Goal: Navigation & Orientation: Find specific page/section

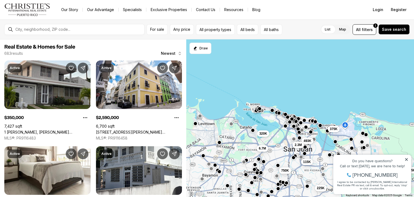
click at [408, 159] on icon at bounding box center [407, 160] width 4 height 4
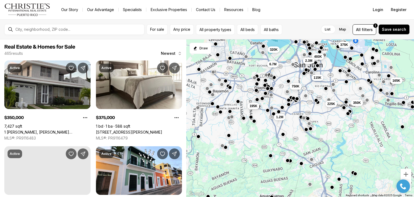
click at [332, 180] on div "493K 2.3M 165K 115K 225K 350K 375K 750K 195K 320K 6.7M 1.2M" at bounding box center [300, 118] width 228 height 158
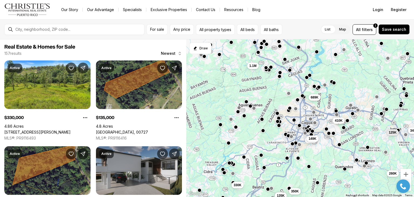
click at [278, 115] on div "689K 1.1M 340K 125K 187K 149K 260K 410K 350K 135K 135K 330K" at bounding box center [300, 118] width 228 height 158
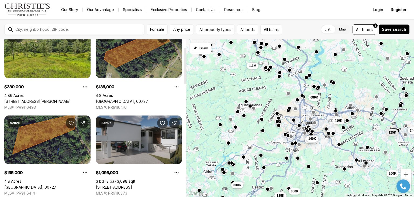
scroll to position [33, 0]
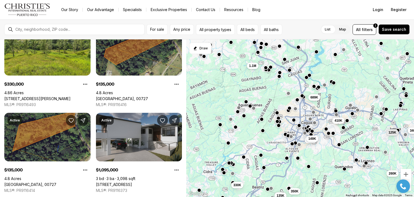
click at [278, 114] on button "button" at bounding box center [277, 112] width 4 height 4
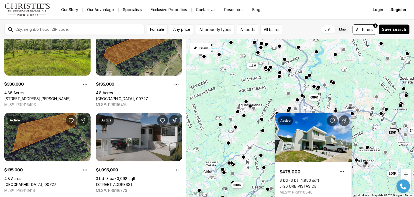
click at [297, 102] on div "689K 1.1M 340K 125K 187K 149K 260K 410K 350K 135K 135K 330K" at bounding box center [300, 118] width 228 height 158
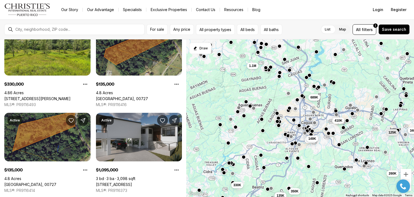
click at [297, 102] on div "689K 1.1M 340K 125K 187K 149K 260K 410K 350K 135K 135K 330K" at bounding box center [300, 118] width 228 height 158
click at [298, 102] on div "689K 1.1M 340K 125K 187K 149K 260K 410K 350K 135K 135K 330K" at bounding box center [300, 118] width 228 height 158
click at [406, 175] on button "Zoom in" at bounding box center [406, 174] width 11 height 11
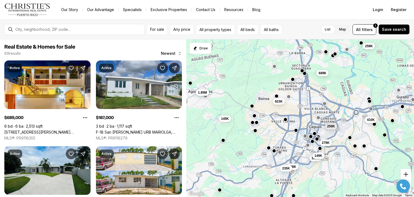
click at [406, 175] on button "Zoom in" at bounding box center [406, 174] width 11 height 11
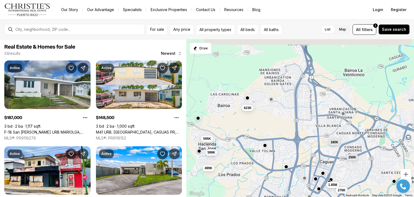
drag, startPoint x: 282, startPoint y: 97, endPoint x: 279, endPoint y: 124, distance: 27.2
click at [279, 124] on div "250K 1.85M 260K 187K 149K 276K 355K 180K 595K 499K 599K 623K" at bounding box center [300, 118] width 228 height 158
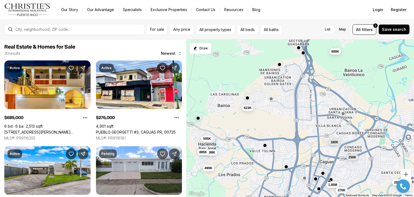
click at [272, 98] on button "button" at bounding box center [271, 99] width 4 height 4
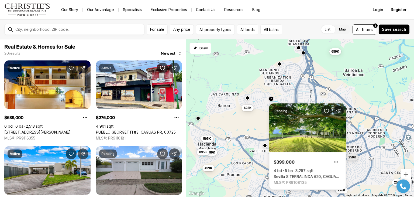
click at [280, 64] on button "button" at bounding box center [279, 64] width 4 height 4
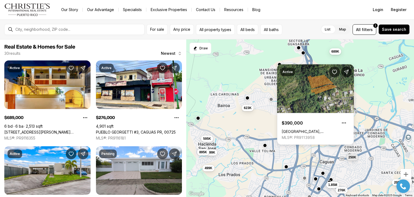
click at [303, 54] on div at bounding box center [303, 52] width 4 height 4
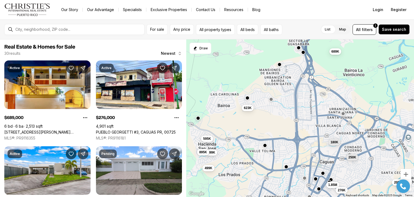
click at [304, 51] on button "button" at bounding box center [303, 52] width 4 height 4
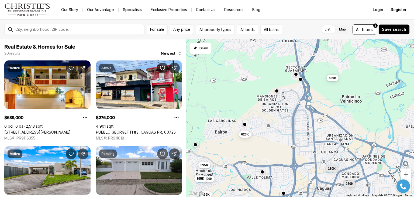
drag, startPoint x: 289, startPoint y: 56, endPoint x: 287, endPoint y: 80, distance: 24.4
click at [287, 80] on div "250K 205K 1.85M 276K 355K 180K 595K 499K 599K 895K 623K 689K" at bounding box center [300, 118] width 228 height 158
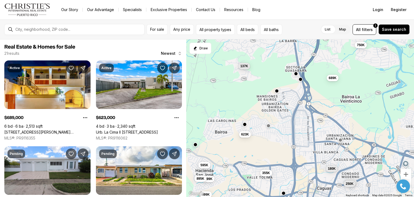
click at [296, 74] on button "button" at bounding box center [296, 73] width 4 height 4
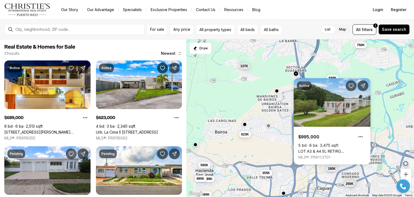
click at [273, 76] on div "150K 250K 180K 595K 499K 599K 895K 355K 623K 689K 750K 137K" at bounding box center [300, 118] width 228 height 158
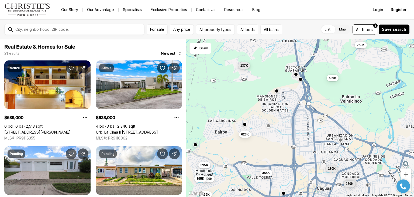
click at [245, 67] on span "137K" at bounding box center [244, 65] width 8 height 4
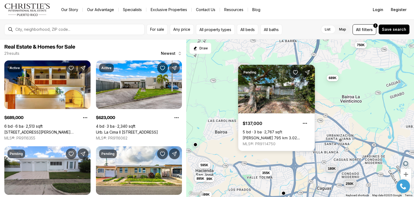
click at [268, 59] on div "150K 250K 180K 595K 499K 599K 895K 355K 623K 689K 750K 137K" at bounding box center [300, 118] width 228 height 158
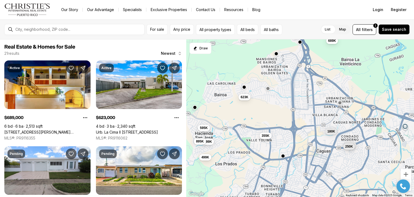
drag, startPoint x: 262, startPoint y: 135, endPoint x: 258, endPoint y: 104, distance: 31.7
click at [258, 104] on div "150K 250K 180K 595K 499K 599K 895K 355K 623K 689K 750K 137K" at bounding box center [300, 118] width 228 height 158
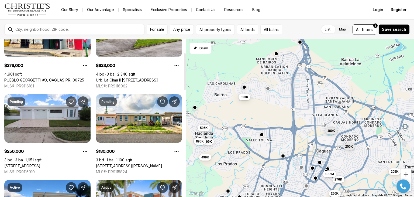
scroll to position [59, 0]
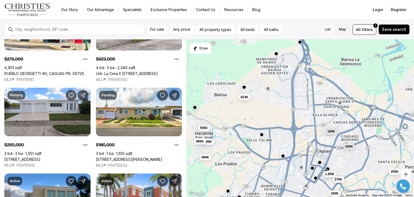
click at [340, 105] on div "250K 180K 595K 499K 599K 895K 623K 276K 355K 260K 1.85M 205K" at bounding box center [300, 118] width 228 height 158
click at [261, 133] on button "button" at bounding box center [261, 134] width 4 height 4
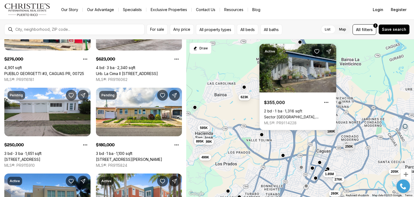
click at [283, 155] on button "button" at bounding box center [283, 155] width 4 height 4
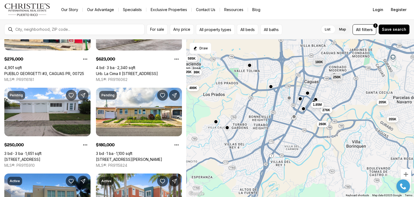
drag, startPoint x: 338, startPoint y: 158, endPoint x: 326, endPoint y: 88, distance: 70.9
click at [326, 88] on div "250K 180K 595K 499K 599K 895K 623K 276K 355K 260K 1.85M 205K" at bounding box center [300, 118] width 228 height 158
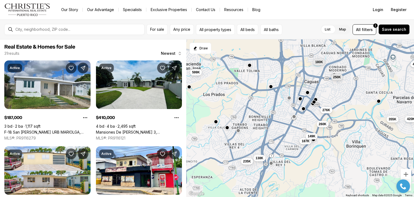
click at [308, 92] on button "button" at bounding box center [308, 92] width 4 height 4
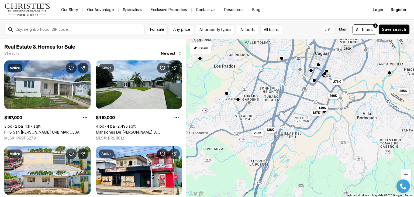
drag, startPoint x: 275, startPoint y: 132, endPoint x: 287, endPoint y: 103, distance: 31.2
click at [287, 103] on div "250K 180K 599K 276K 355K 260K 187K 410K 149K 138K 235K 420K" at bounding box center [300, 118] width 228 height 158
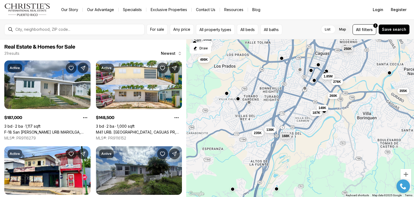
click at [238, 100] on button "button" at bounding box center [238, 99] width 4 height 4
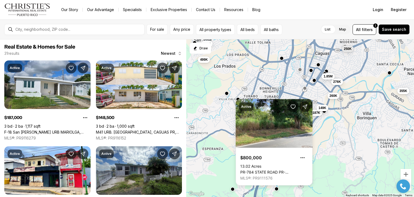
click at [330, 142] on div "250K 499K 599K 276K 355K 260K 1.85M 187K 149K 138K 235K 168K" at bounding box center [300, 118] width 228 height 158
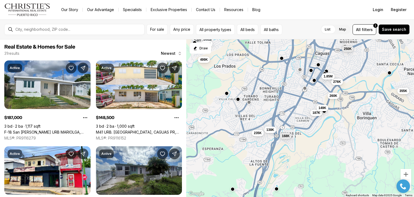
click at [325, 113] on div "250K 499K 599K 276K 355K 260K 1.85M 187K 149K 138K 235K 168K" at bounding box center [300, 118] width 228 height 158
click at [324, 114] on div "250K 499K 599K 276K 355K 260K 1.85M 187K 149K 138K 235K 168K" at bounding box center [300, 118] width 228 height 158
click at [326, 112] on button "button" at bounding box center [324, 110] width 4 height 4
